Goal: Use online tool/utility: Utilize a website feature to perform a specific function

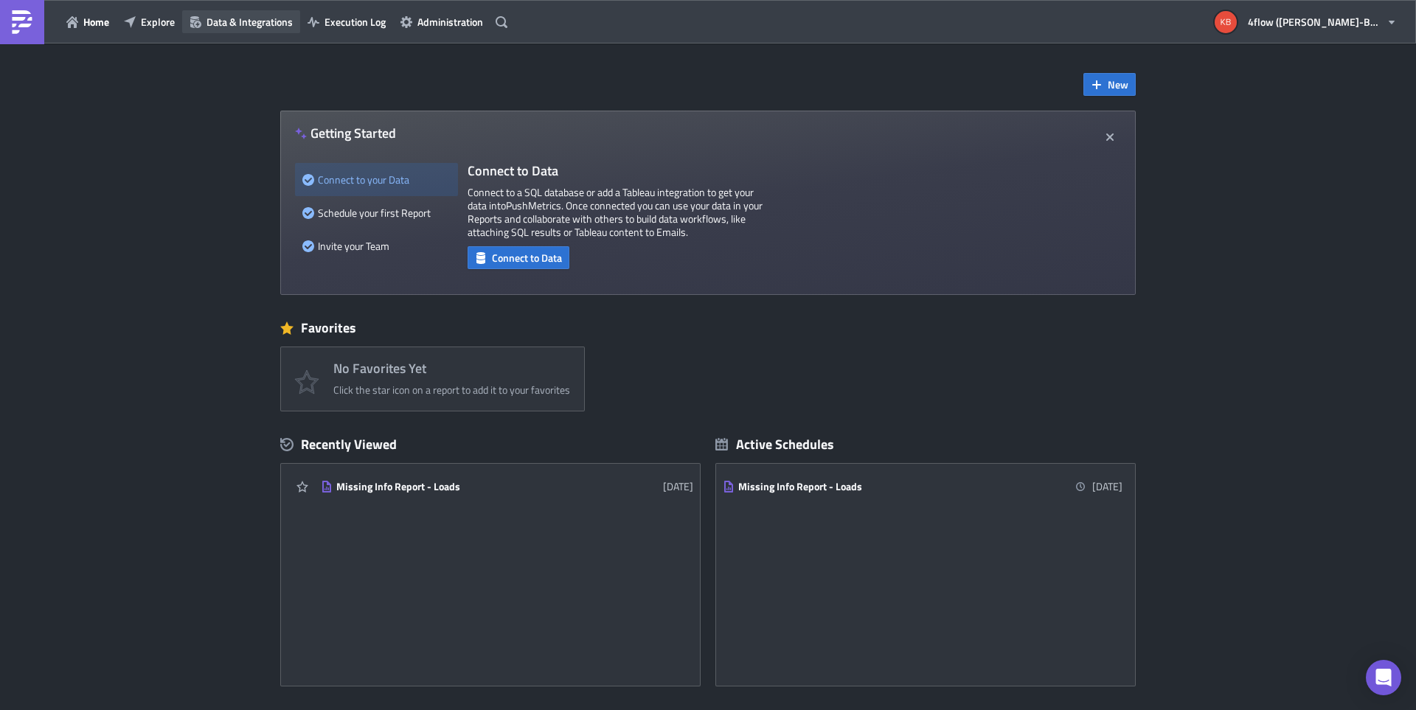
click at [267, 16] on span "Data & Integrations" at bounding box center [250, 21] width 86 height 15
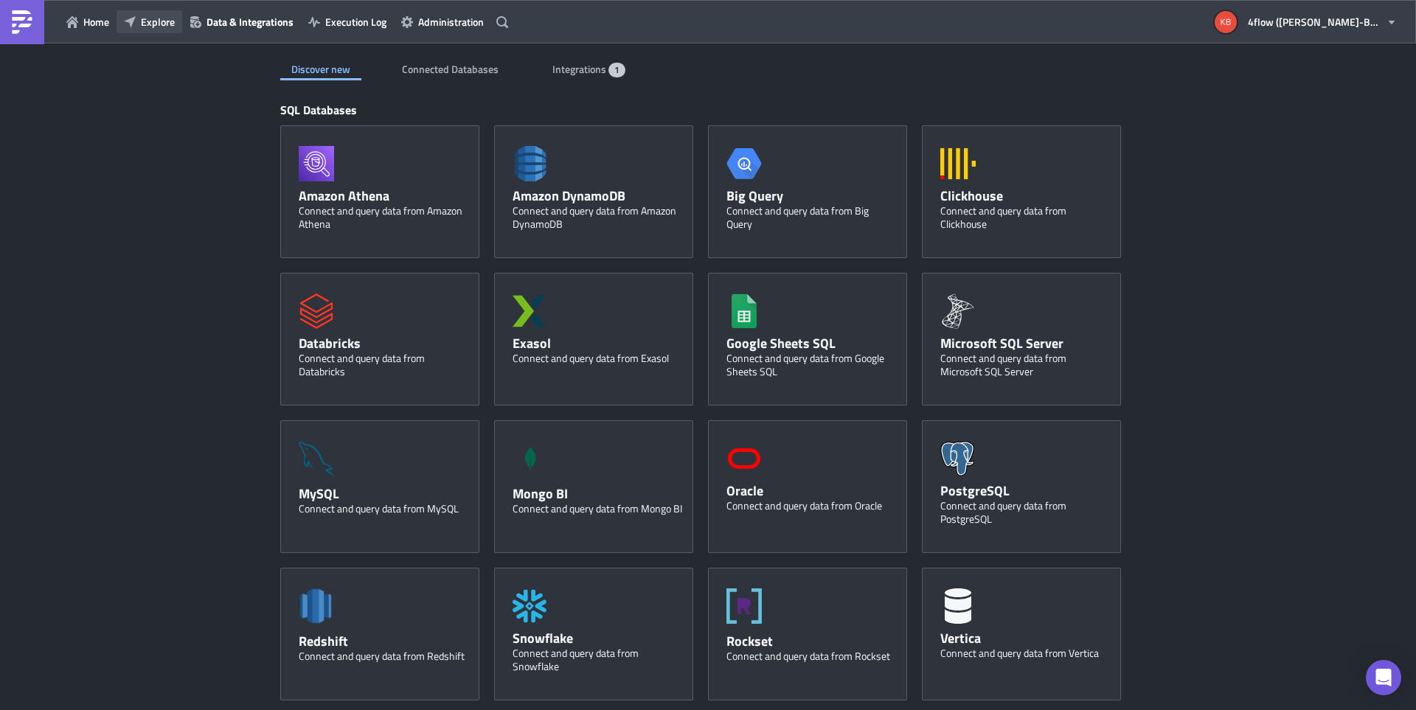
click at [176, 21] on button "Explore" at bounding box center [150, 21] width 66 height 23
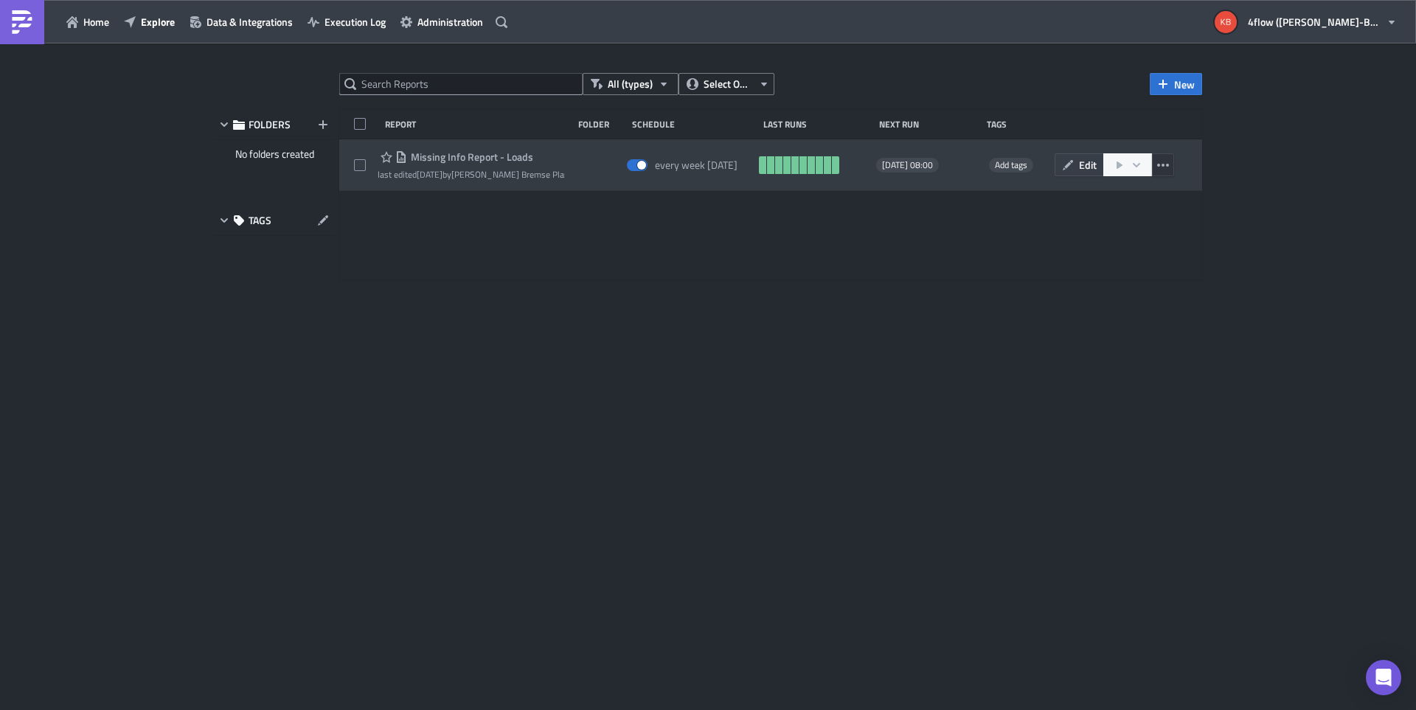
click at [1160, 162] on icon "button" at bounding box center [1163, 165] width 12 height 12
click at [1165, 162] on icon "button" at bounding box center [1163, 165] width 12 height 12
click at [1116, 161] on icon "button" at bounding box center [1120, 165] width 12 height 12
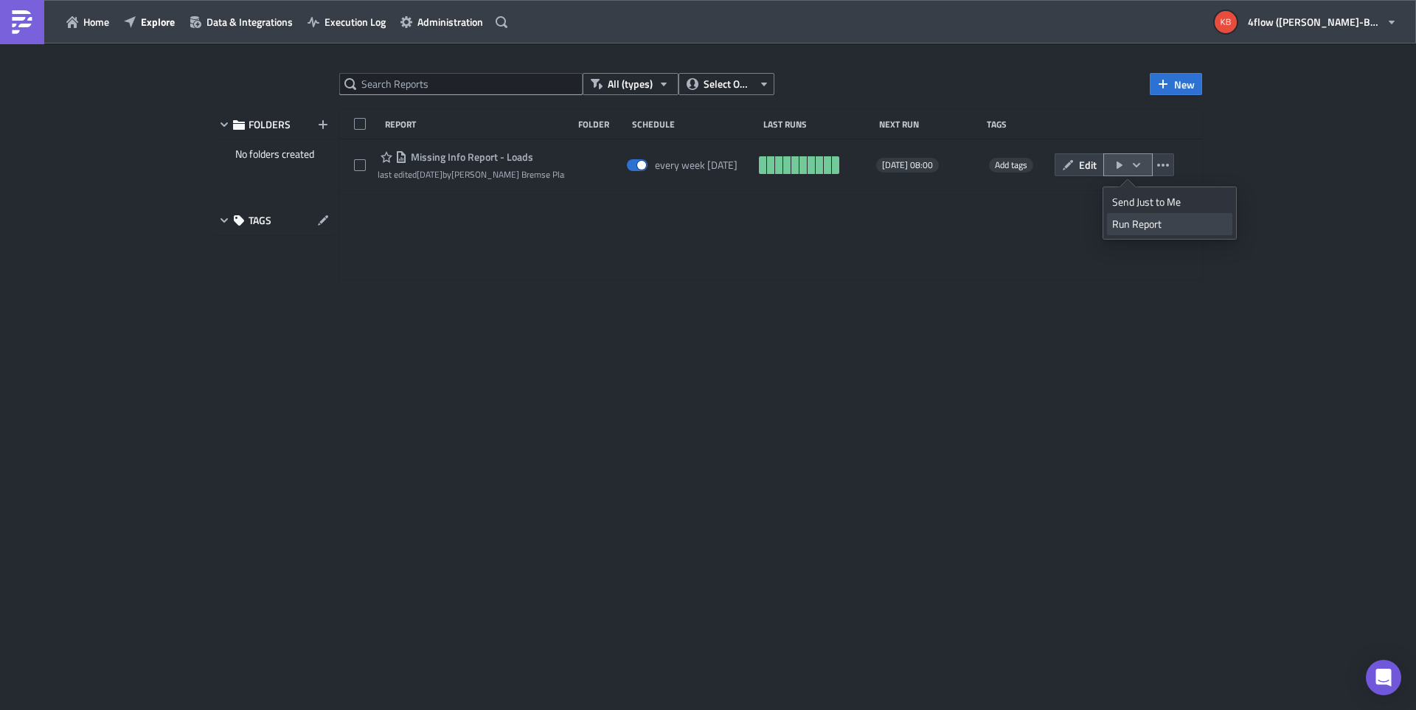
click at [1125, 224] on div "Run Report" at bounding box center [1169, 224] width 115 height 15
